Goal: Information Seeking & Learning: Learn about a topic

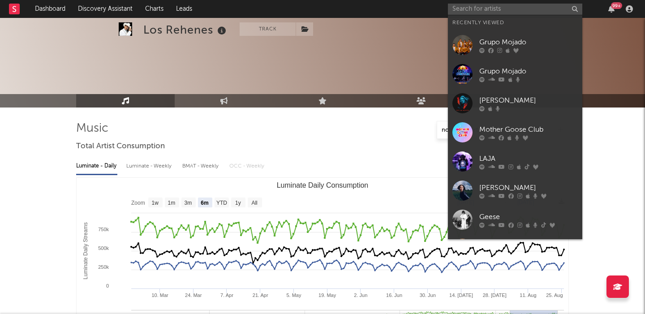
select select "6m"
click at [462, 7] on input "text" at bounding box center [515, 9] width 134 height 11
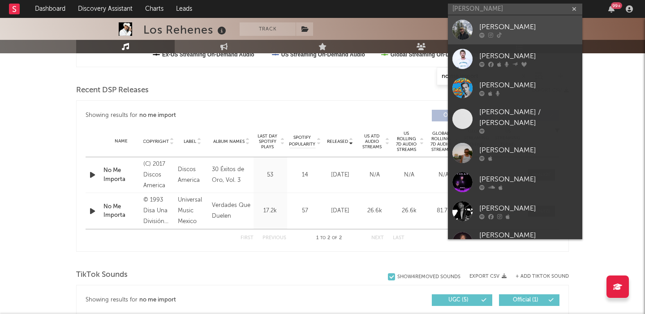
type input "luke rob"
click at [494, 15] on link "[PERSON_NAME]" at bounding box center [515, 29] width 134 height 29
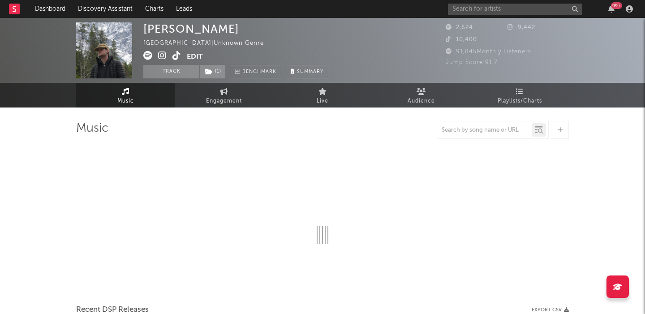
select select "6m"
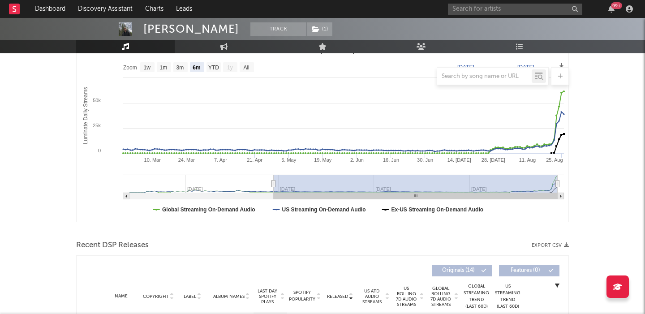
scroll to position [244, 0]
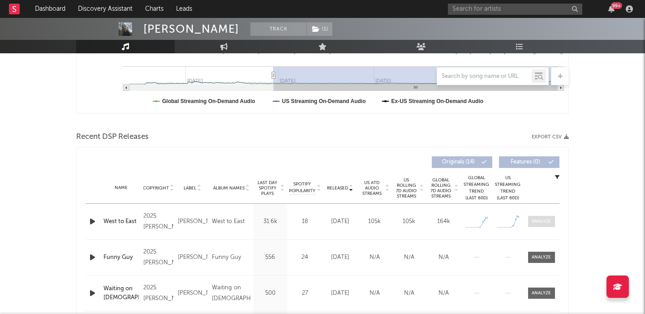
click at [543, 225] on span at bounding box center [541, 221] width 27 height 11
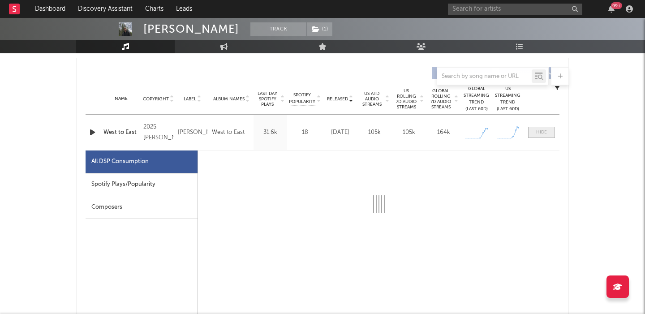
select select "1w"
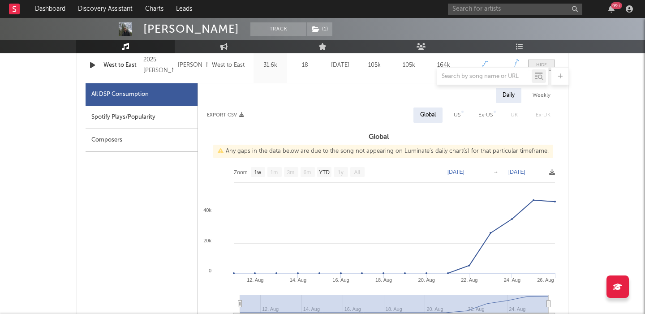
scroll to position [401, 0]
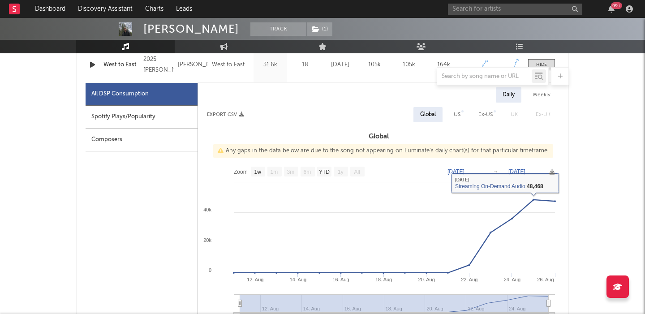
click at [457, 113] on div "US" at bounding box center [457, 114] width 7 height 11
select select "1w"
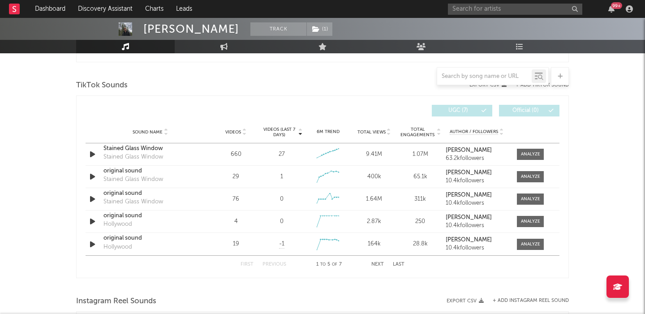
scroll to position [1015, 0]
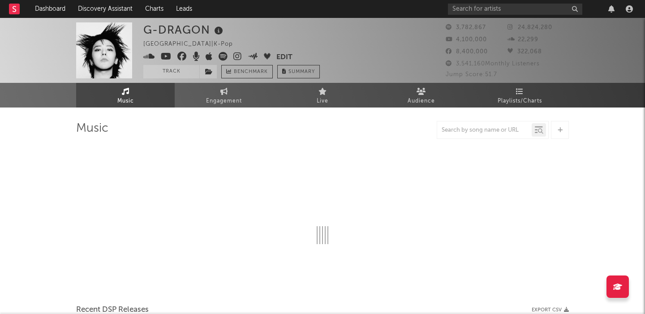
select select "6m"
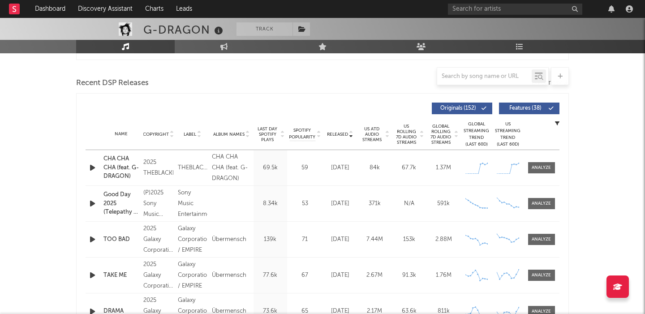
scroll to position [285, 0]
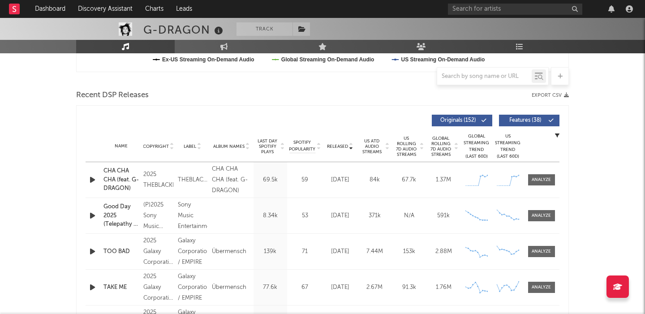
click at [523, 124] on button "Features ( 38 )" at bounding box center [529, 121] width 60 height 12
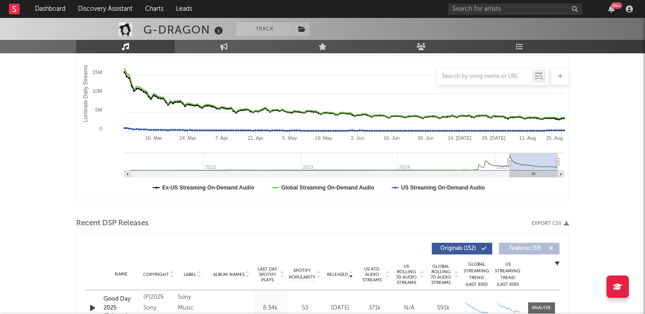
scroll to position [0, 0]
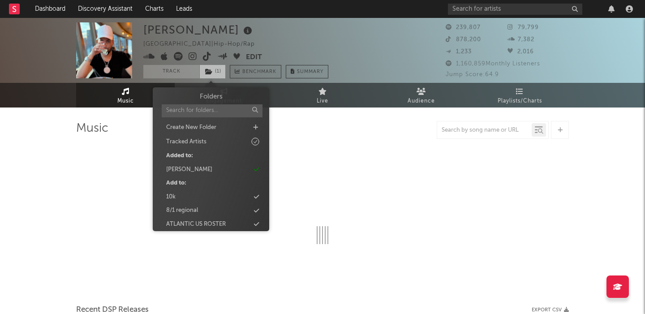
click at [225, 68] on span "( 1 )" at bounding box center [212, 71] width 26 height 13
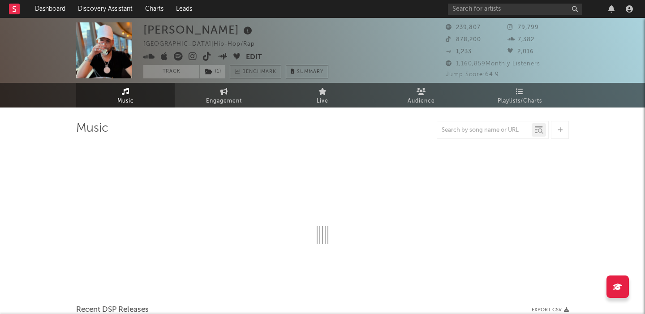
select select "6m"
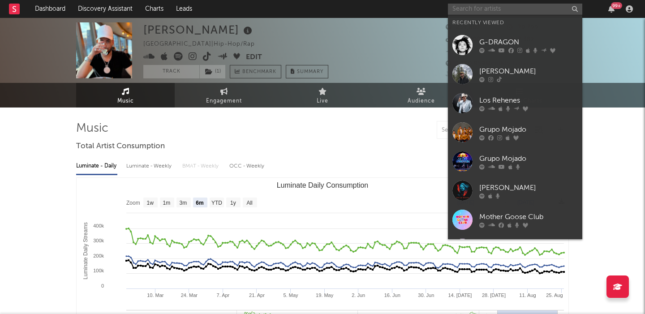
click at [487, 9] on input "text" at bounding box center [515, 9] width 134 height 11
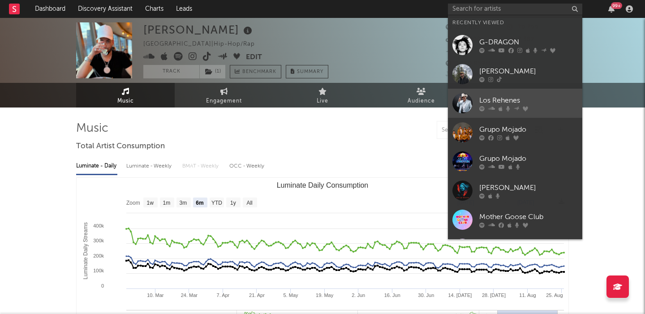
click at [546, 102] on div "Los Rehenes" at bounding box center [528, 100] width 99 height 11
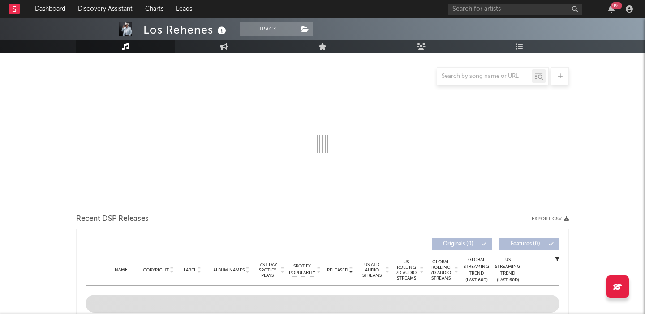
select select "6m"
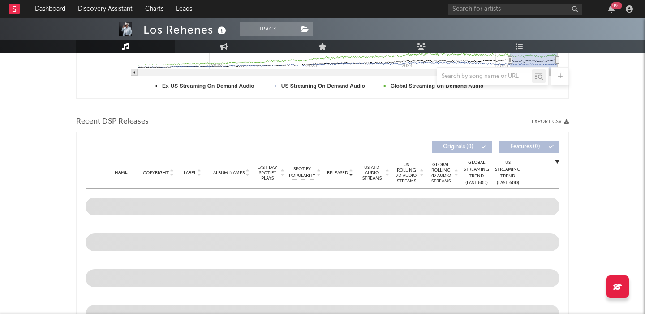
scroll to position [285, 0]
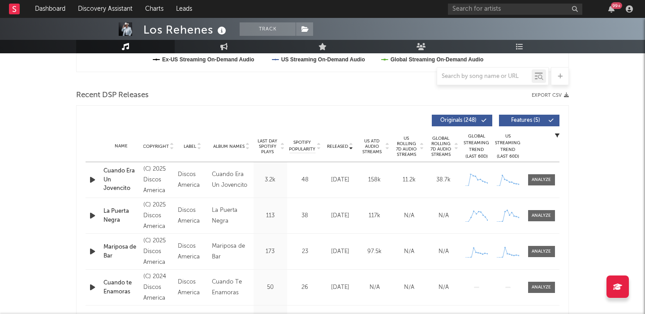
click at [474, 71] on div at bounding box center [484, 76] width 95 height 11
click at [484, 78] on input "text" at bounding box center [484, 76] width 95 height 7
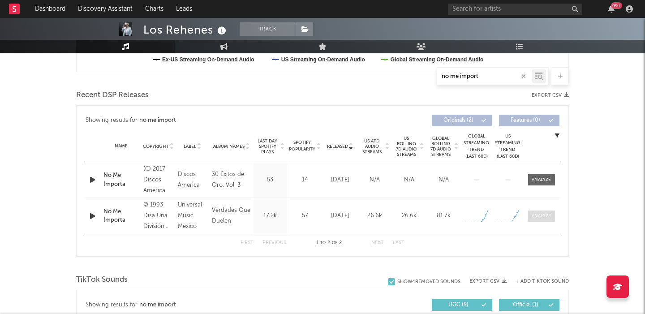
type input "no me import"
click at [538, 219] on div at bounding box center [541, 216] width 19 height 7
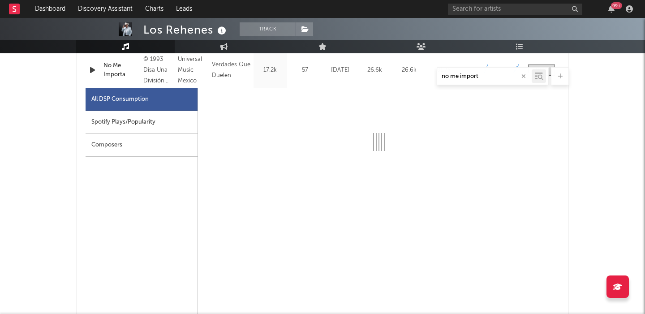
select select "6m"
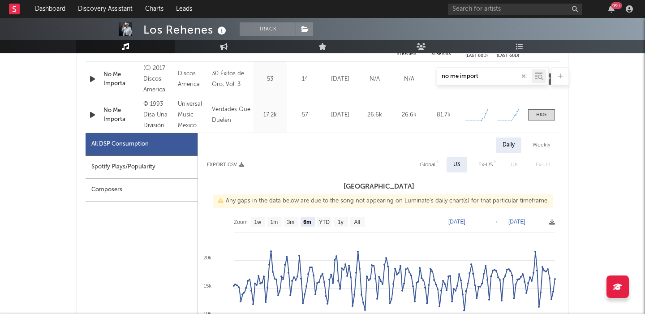
scroll to position [382, 0]
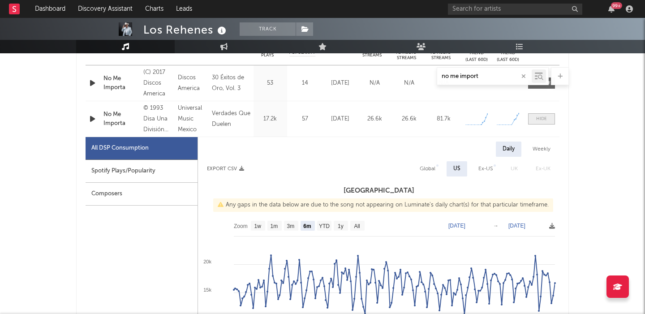
click at [550, 115] on span at bounding box center [541, 118] width 27 height 11
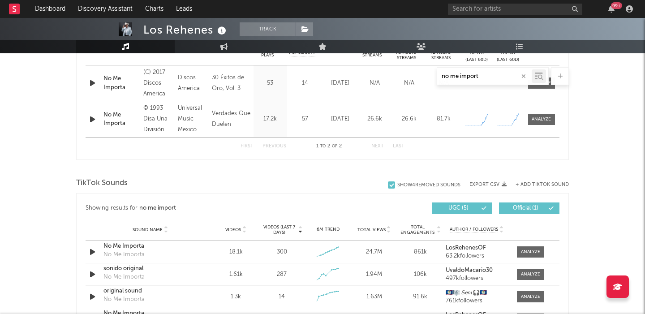
click at [118, 117] on div "No Me Importa" at bounding box center [121, 119] width 35 height 17
click at [116, 86] on div "No Me Importa" at bounding box center [121, 82] width 35 height 17
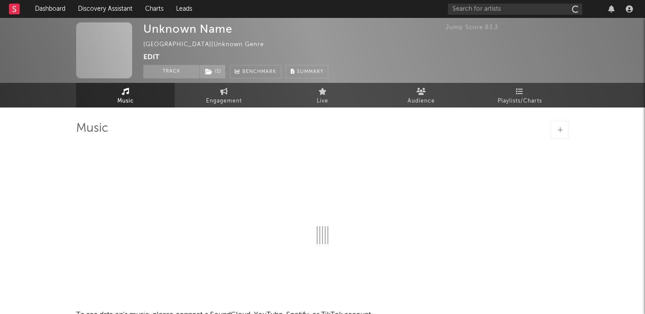
select select "1w"
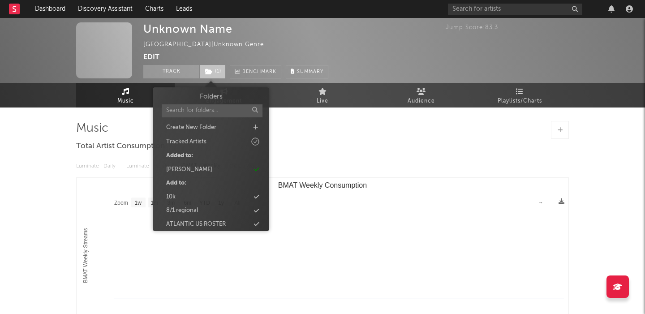
click at [213, 69] on span "( 1 )" at bounding box center [212, 71] width 26 height 13
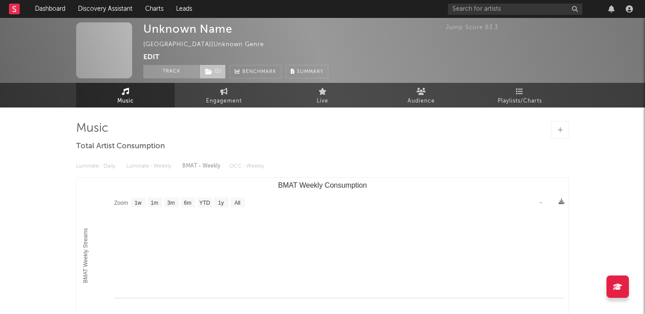
click at [213, 69] on span "( 1 )" at bounding box center [212, 71] width 26 height 13
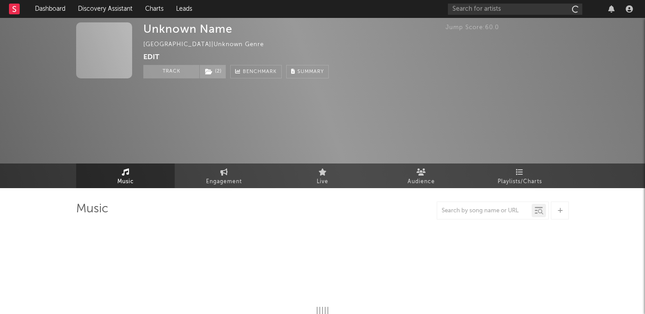
select select "1w"
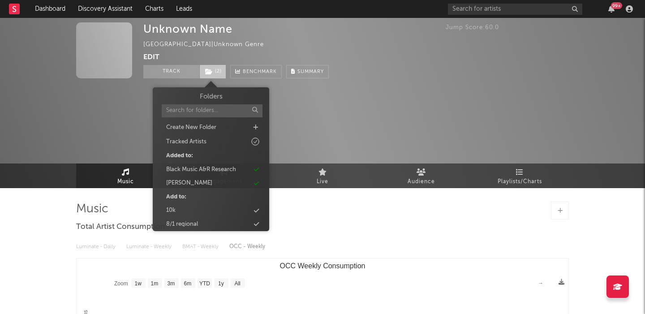
click at [212, 71] on icon at bounding box center [209, 72] width 8 height 6
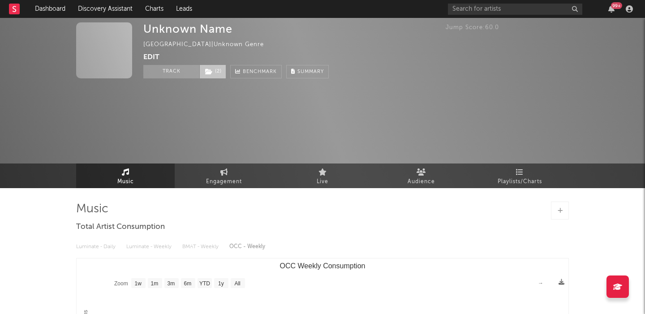
click at [212, 71] on icon at bounding box center [209, 72] width 8 height 6
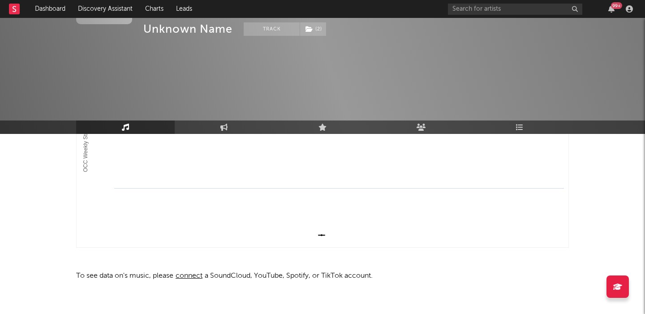
scroll to position [205, 0]
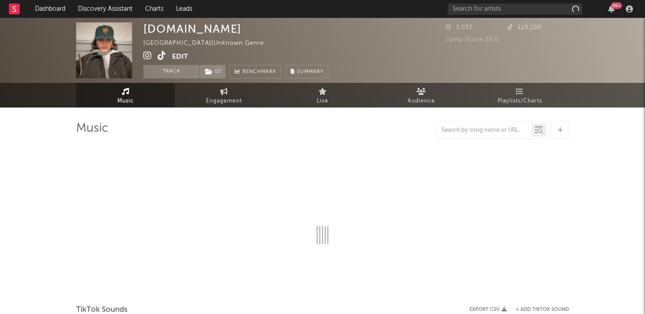
select select "1w"
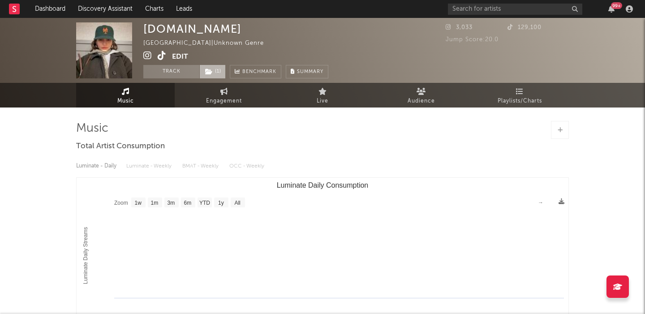
click at [213, 73] on span "( 1 )" at bounding box center [212, 71] width 26 height 13
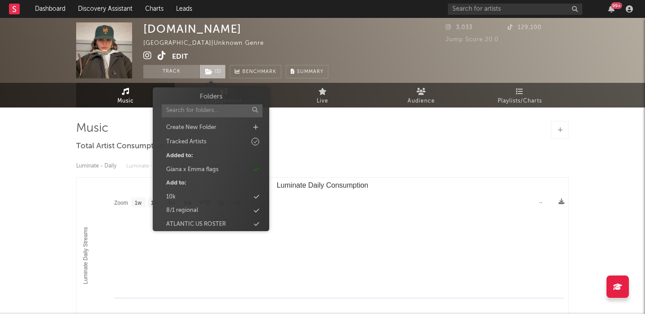
click at [213, 73] on span "( 1 )" at bounding box center [212, 71] width 26 height 13
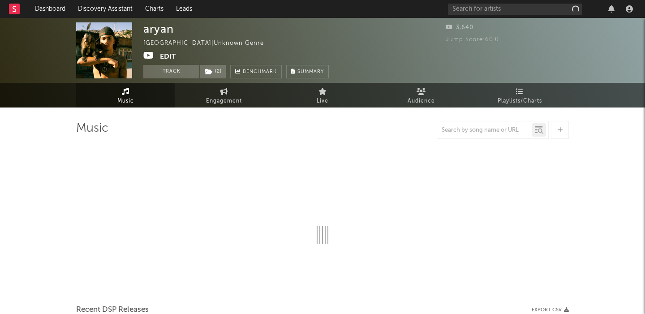
select select "1w"
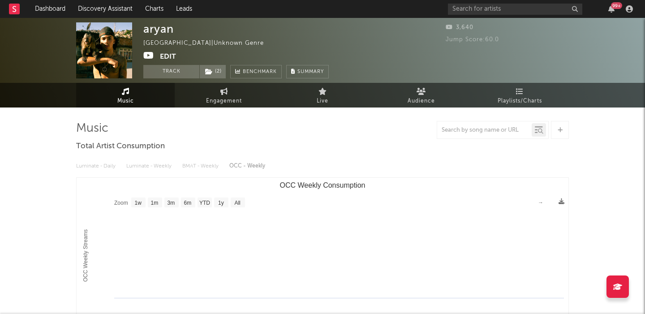
click at [226, 70] on div "Track ( 2 ) Benchmark Summary" at bounding box center [236, 71] width 186 height 13
click at [220, 70] on span "( 2 )" at bounding box center [212, 71] width 27 height 13
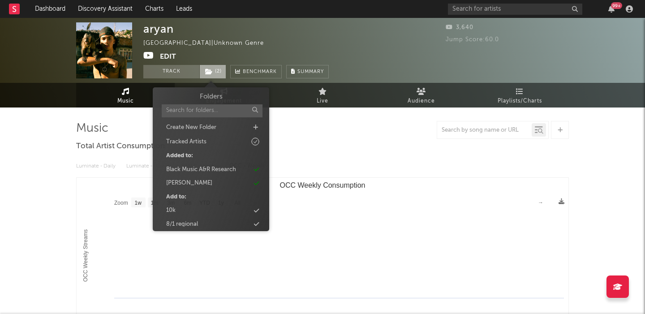
click at [220, 70] on span "( 2 )" at bounding box center [212, 71] width 27 height 13
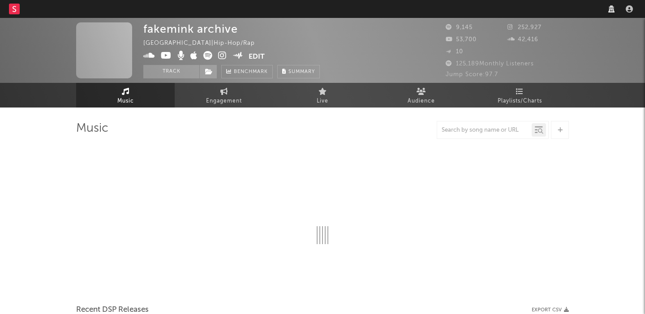
select select "1w"
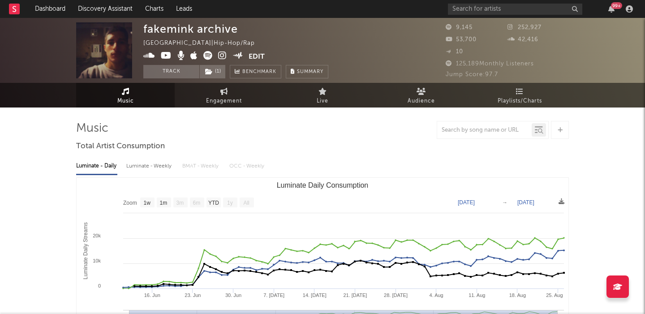
click at [477, 17] on div "99 +" at bounding box center [542, 9] width 188 height 18
click at [477, 4] on input "text" at bounding box center [515, 9] width 134 height 11
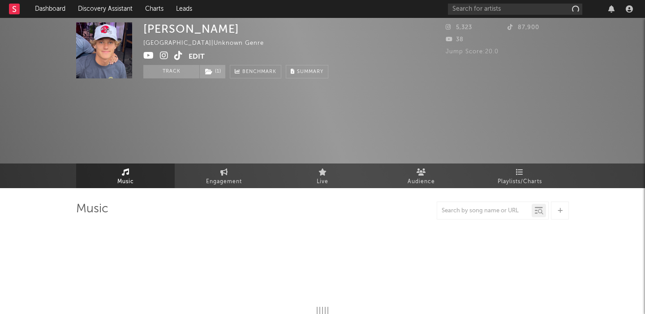
select select "1w"
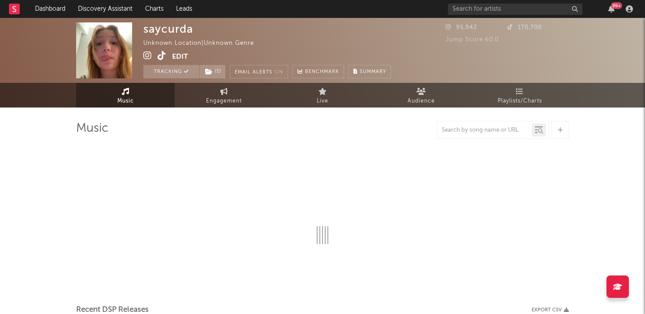
select select "1w"
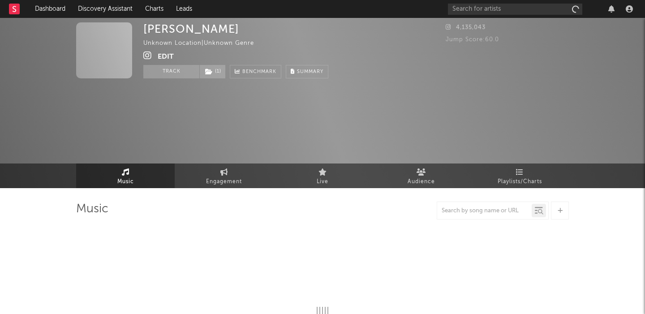
select select "1w"
